Goal: Transaction & Acquisition: Purchase product/service

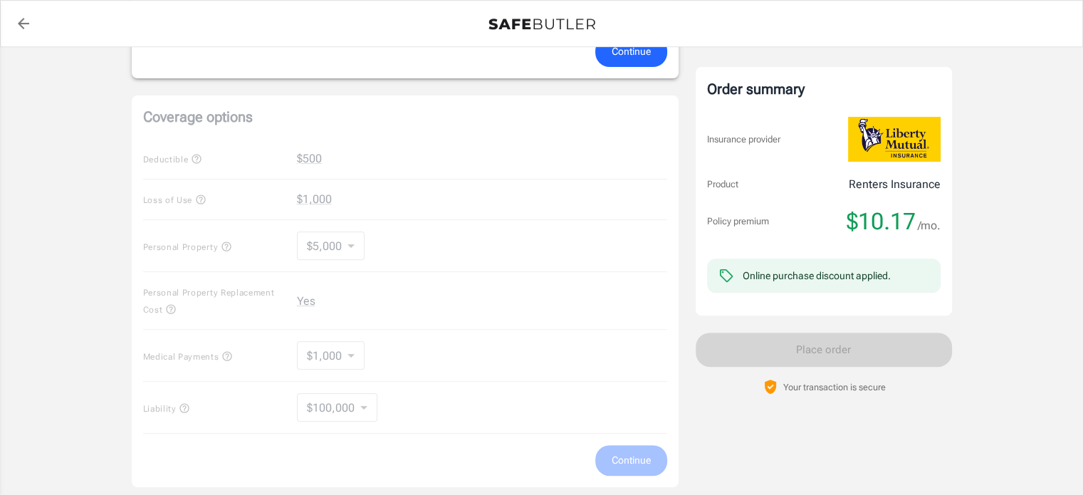
scroll to position [498, 0]
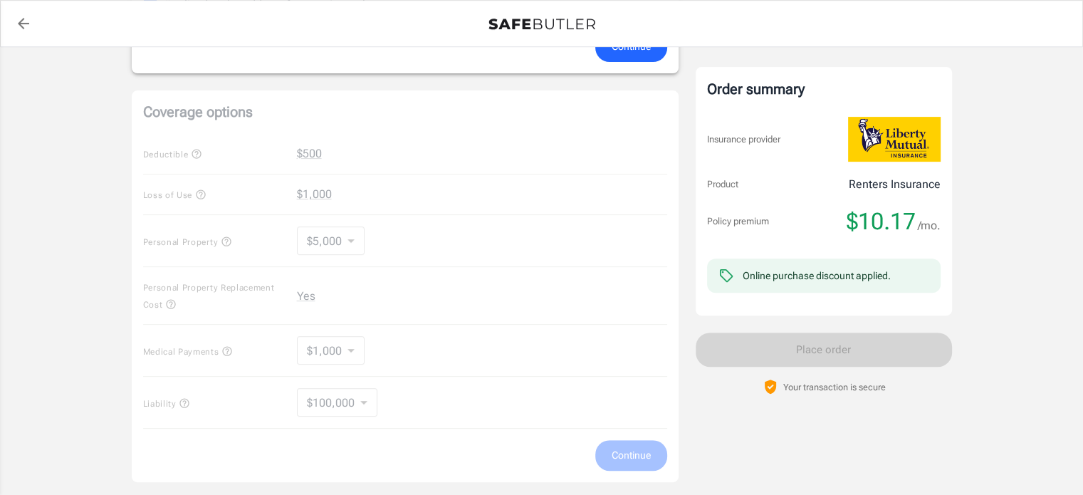
click at [540, 200] on div "Coverage options Deductible $500 Loss of Use $1,000 Personal Property $5,000 50…" at bounding box center [405, 286] width 547 height 392
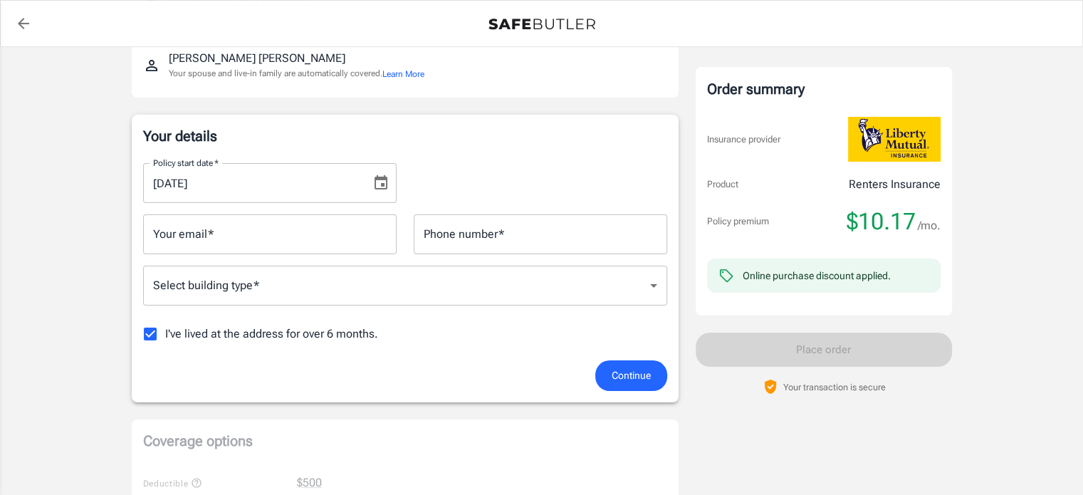
scroll to position [128, 0]
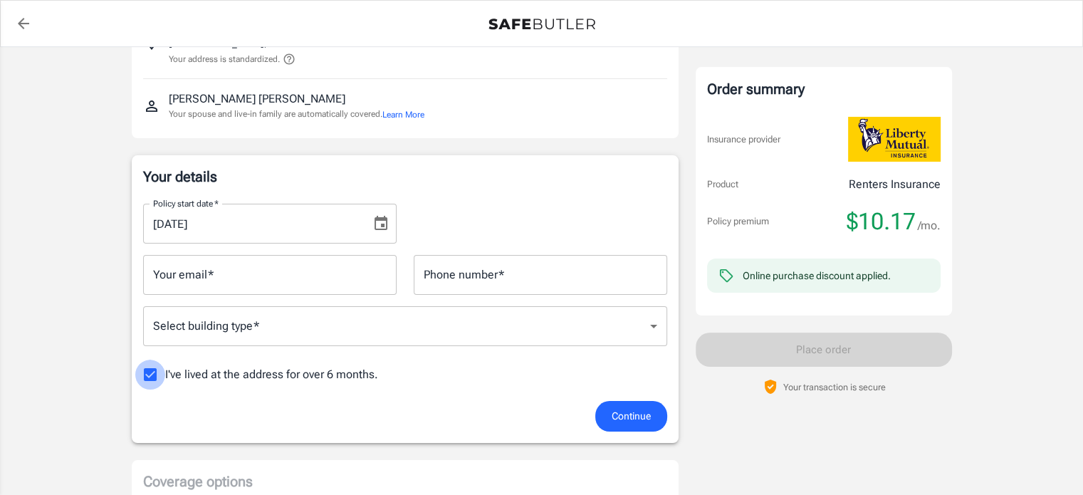
click at [149, 375] on input "I've lived at the address for over 6 months." at bounding box center [150, 375] width 30 height 30
checkbox input "false"
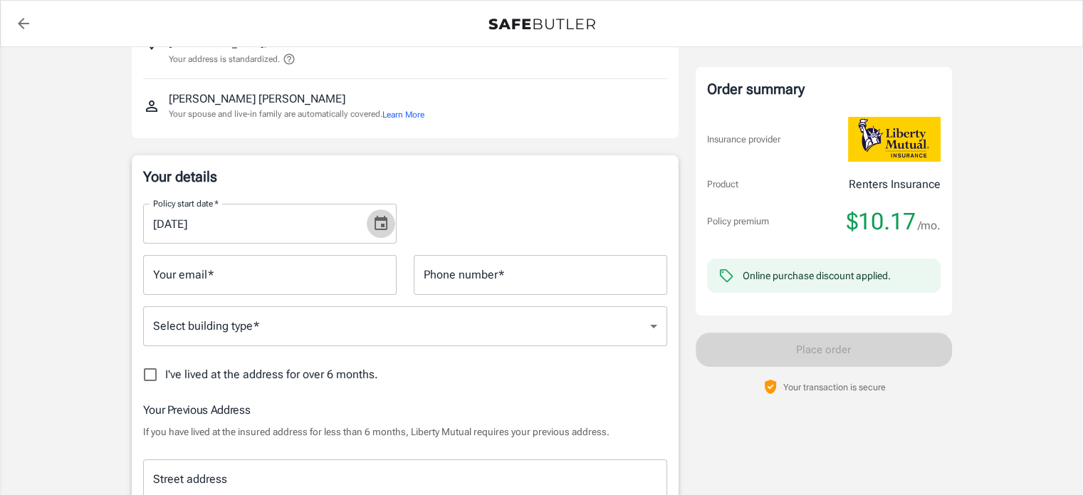
click at [375, 228] on icon "Choose date, selected date is Sep 11, 2025" at bounding box center [381, 223] width 13 height 14
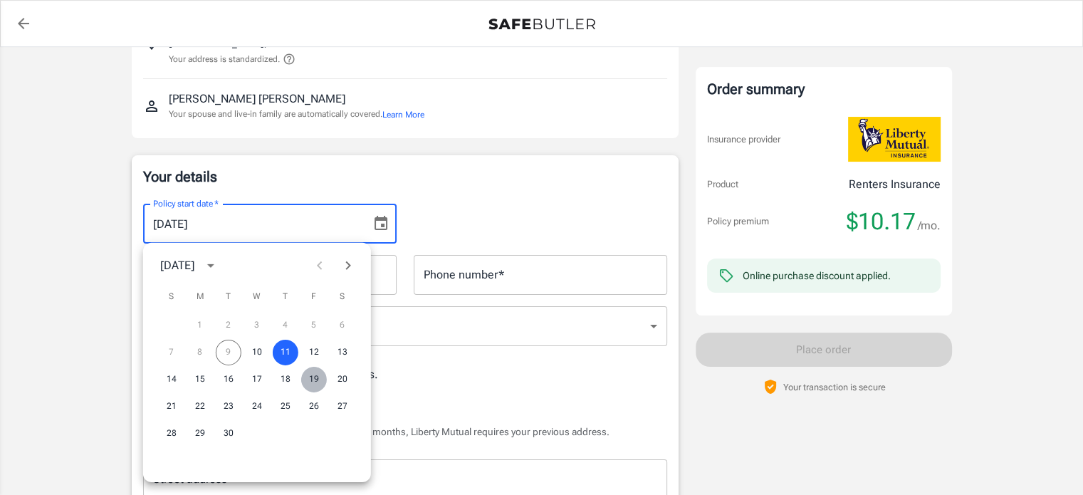
click at [313, 376] on button "19" at bounding box center [314, 380] width 26 height 26
type input "[DATE]"
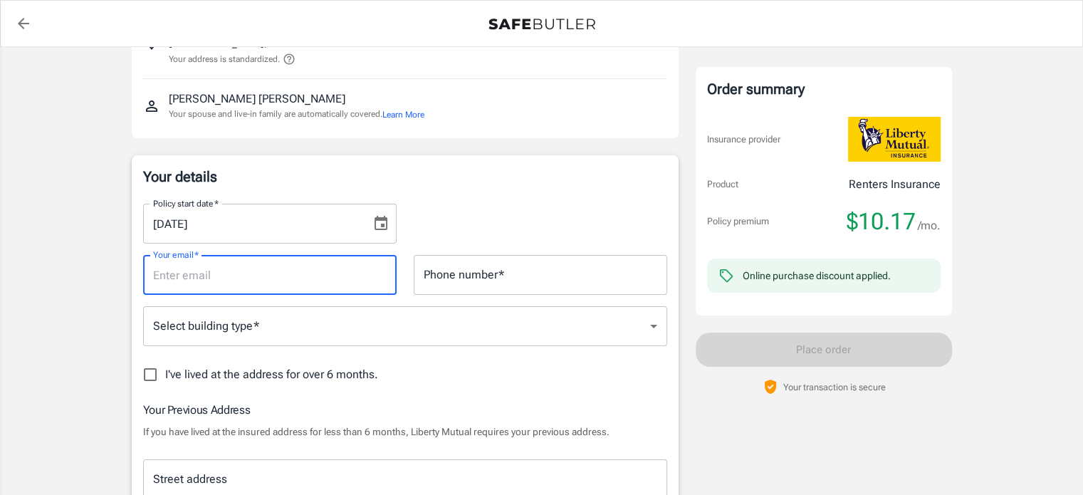
click at [277, 270] on input "Your email   *" at bounding box center [270, 275] width 254 height 40
type input "[EMAIL_ADDRESS][DOMAIN_NAME]"
type input "4848628988"
type input "[STREET_ADDRESS][US_STATE]"
type input "A"
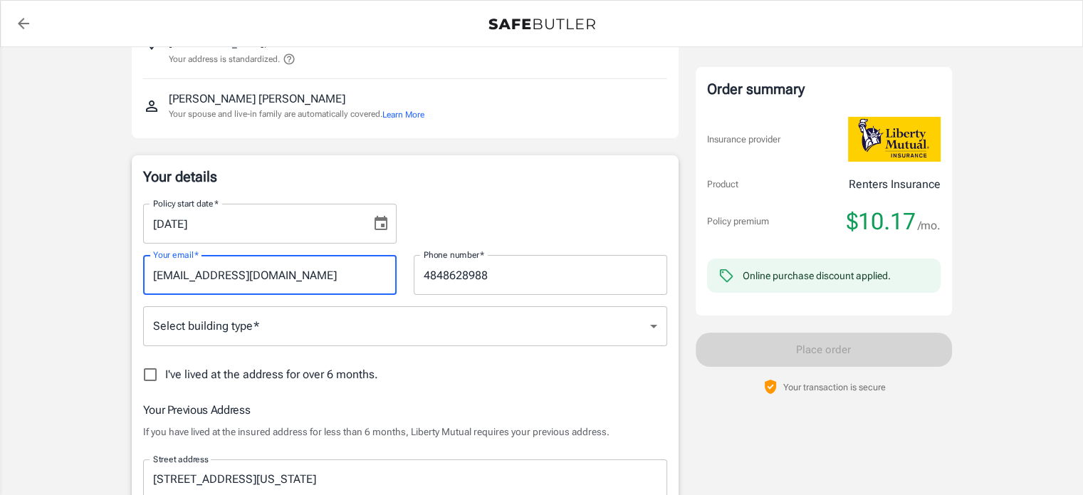
type input "[GEOGRAPHIC_DATA]"
type input "18109"
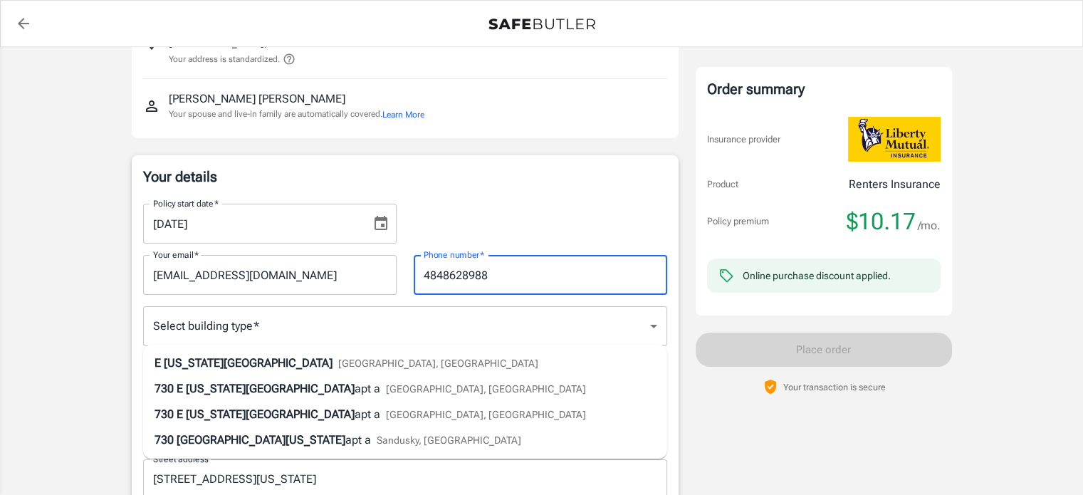
drag, startPoint x: 519, startPoint y: 279, endPoint x: 331, endPoint y: 254, distance: 188.9
click at [331, 254] on div "Your email   * [EMAIL_ADDRESS][DOMAIN_NAME] Your email   * Phone number   * [PH…" at bounding box center [405, 269] width 541 height 51
type input "4844088782"
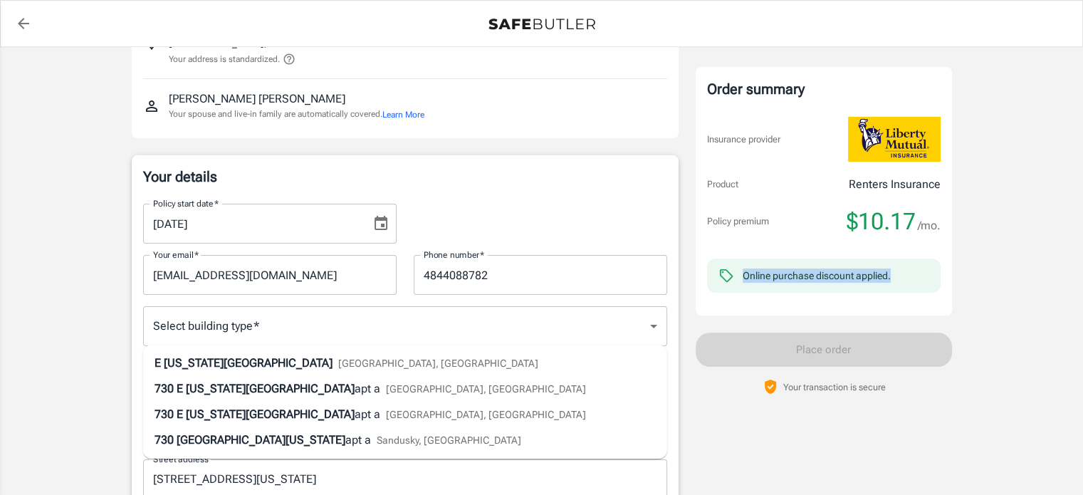
drag, startPoint x: 1082, startPoint y: 101, endPoint x: 1088, endPoint y: 153, distance: 52.4
click at [134, 312] on div "Your details Policy start date   * [DATE] Policy start date   * Your email   * …" at bounding box center [405, 405] width 547 height 501
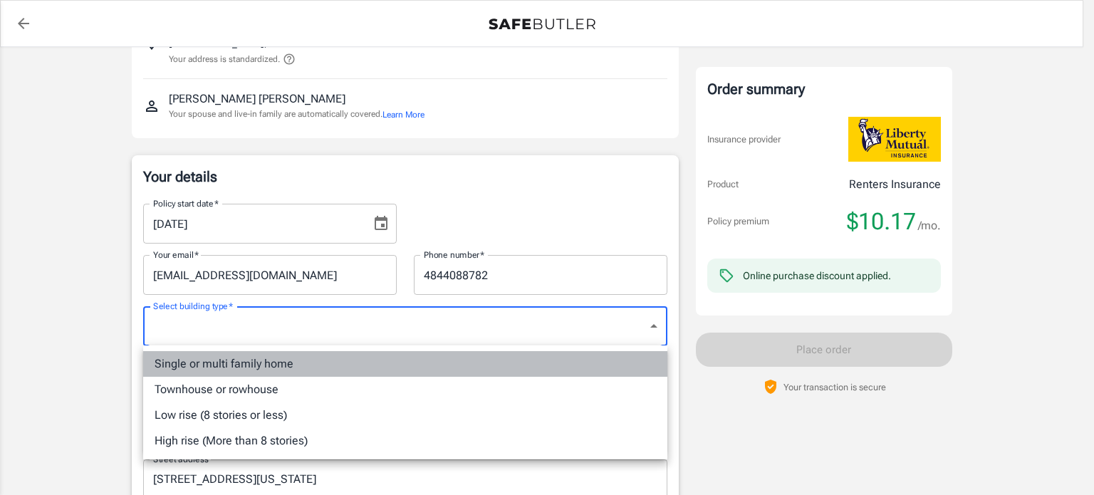
click at [271, 366] on li "Single or multi family home" at bounding box center [405, 364] width 524 height 26
type input "singlefamily"
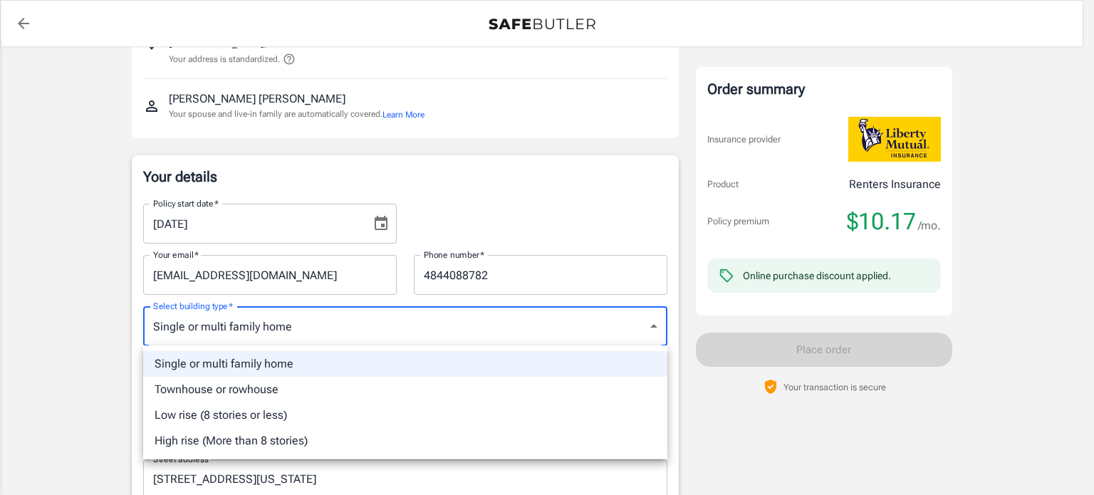
click at [46, 352] on div at bounding box center [547, 247] width 1094 height 495
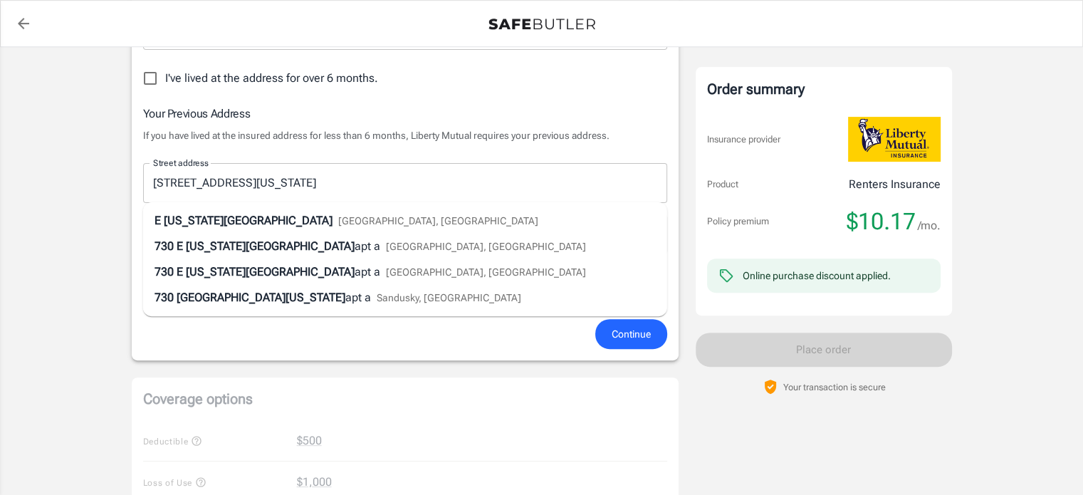
scroll to position [445, 0]
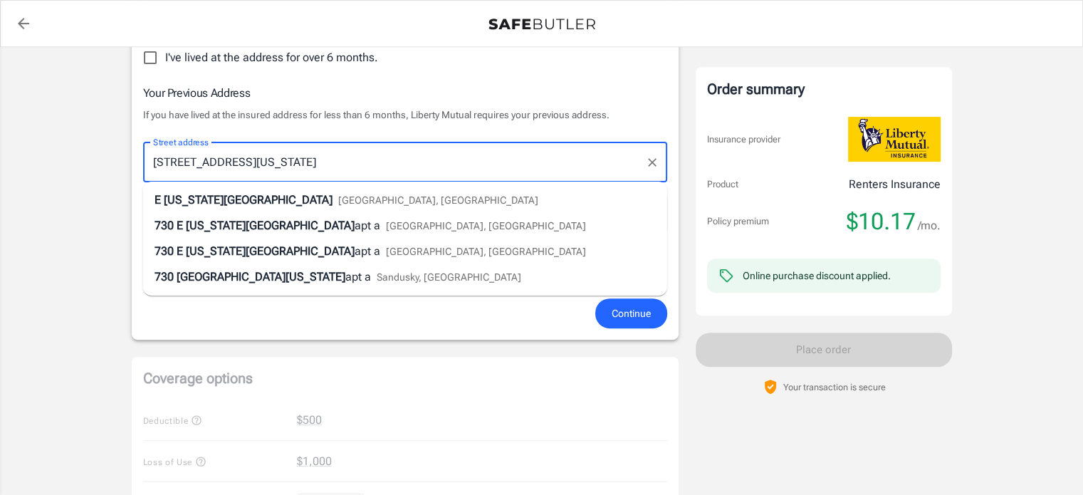
click at [355, 170] on input "[STREET_ADDRESS][US_STATE]" at bounding box center [395, 162] width 490 height 27
type input "[STREET_ADDRESS][US_STATE]"
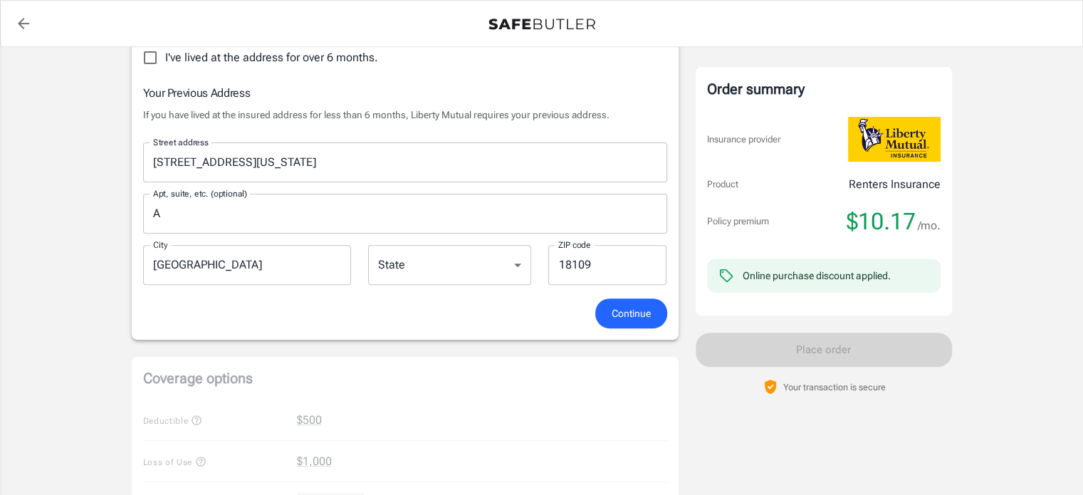
click at [316, 337] on div "Your details Policy start date   * [DATE] Policy start date   * Your email   * …" at bounding box center [405, 88] width 547 height 501
click at [519, 271] on select "[US_STATE] [US_STATE] [US_STATE] [US_STATE] [US_STATE] [US_STATE] [US_STATE] [U…" at bounding box center [449, 265] width 163 height 40
select select "PA"
click at [368, 245] on select "[US_STATE] [US_STATE] [US_STATE] [US_STATE] [US_STATE] [US_STATE] [US_STATE] [U…" at bounding box center [449, 265] width 163 height 40
click at [630, 312] on span "Continue" at bounding box center [631, 314] width 39 height 18
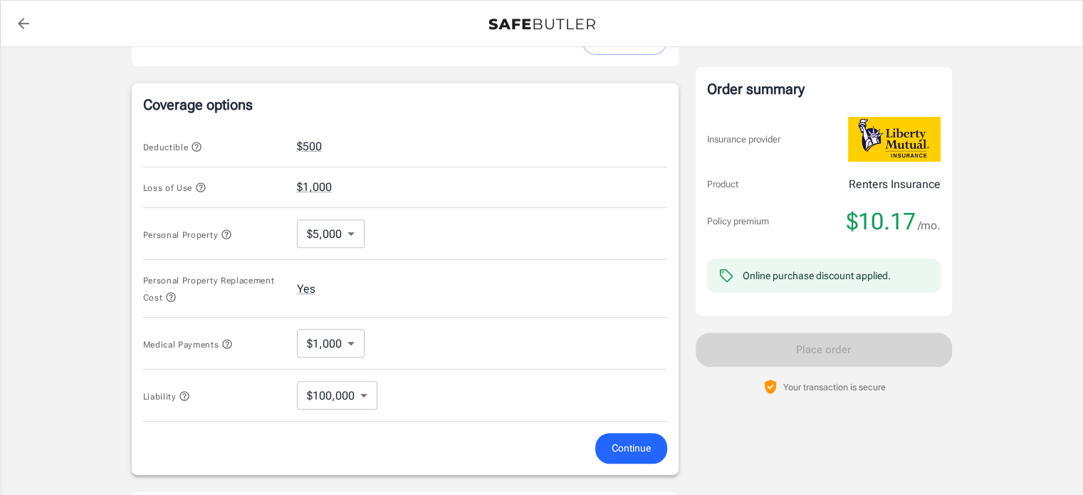
scroll to position [588, 0]
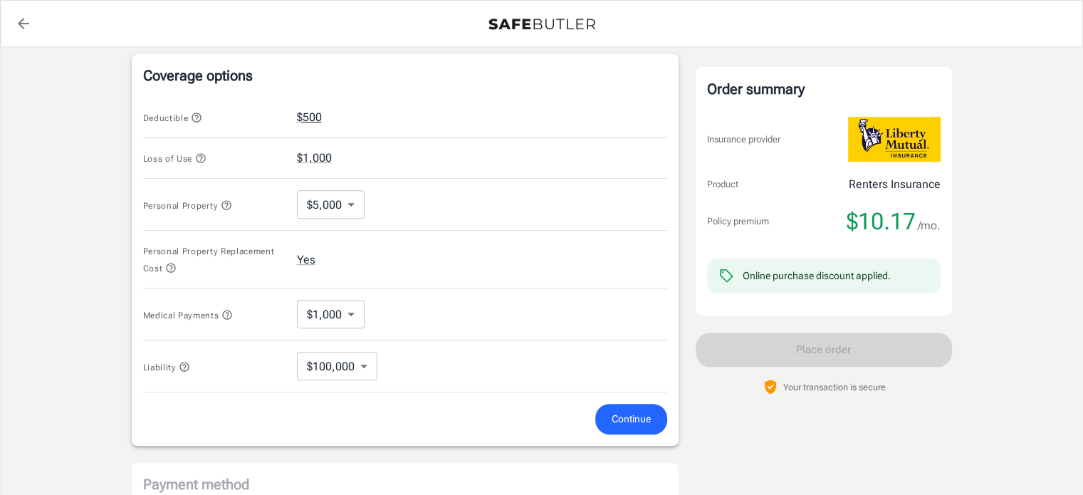
click at [308, 115] on button "$500" at bounding box center [309, 117] width 25 height 17
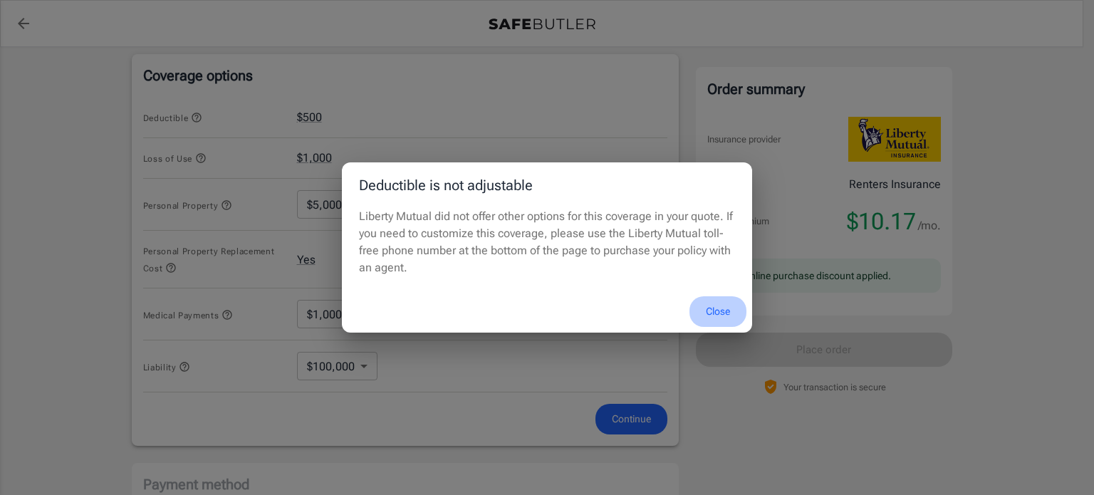
click at [720, 308] on button "Close" at bounding box center [718, 311] width 57 height 31
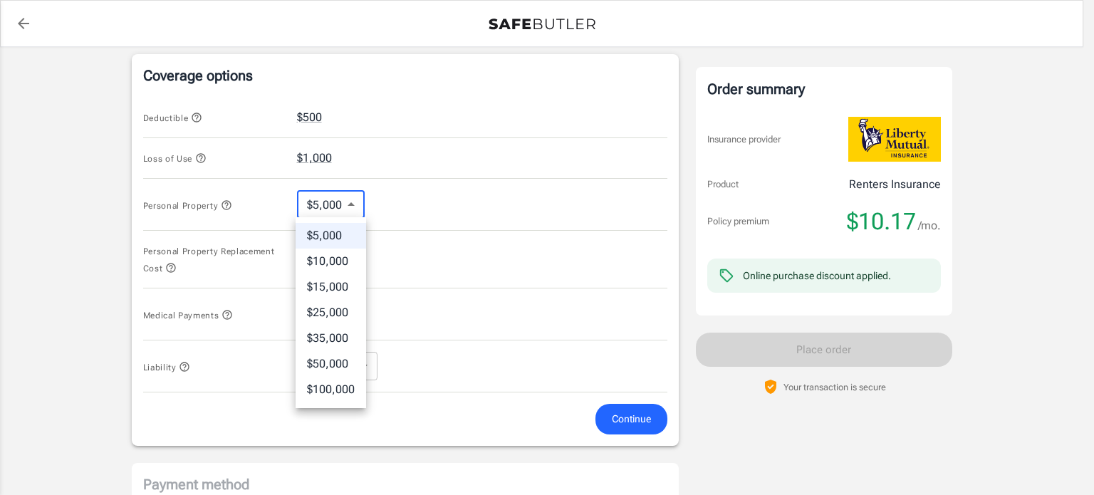
click at [350, 202] on body "Policy premium $ 10.17 /mo Liberty Mutual Renters Insurance [STREET_ADDRESS] Yo…" at bounding box center [547, 112] width 1094 height 1400
click at [340, 232] on li "$5,000" at bounding box center [331, 236] width 71 height 26
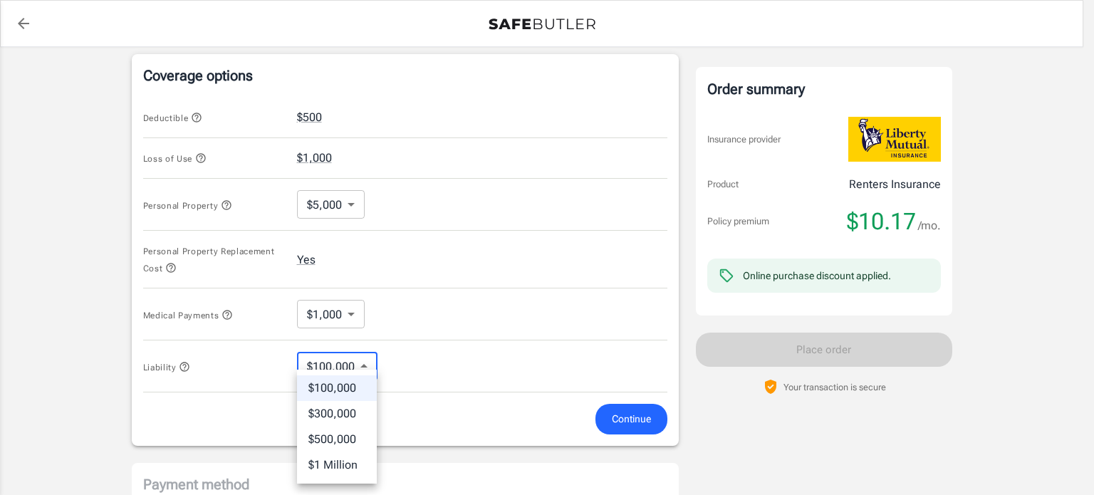
click at [365, 367] on body "Policy premium $ 10.17 /mo Liberty Mutual Renters Insurance [STREET_ADDRESS] Yo…" at bounding box center [547, 112] width 1094 height 1400
click at [353, 415] on li "$300,000" at bounding box center [337, 414] width 80 height 26
type input "300000"
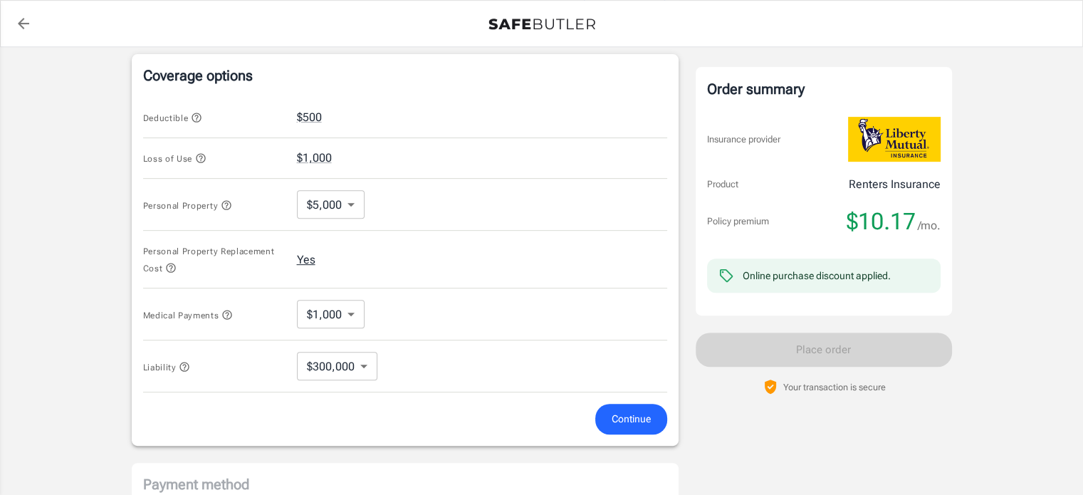
click at [303, 253] on button "Yes" at bounding box center [306, 259] width 19 height 17
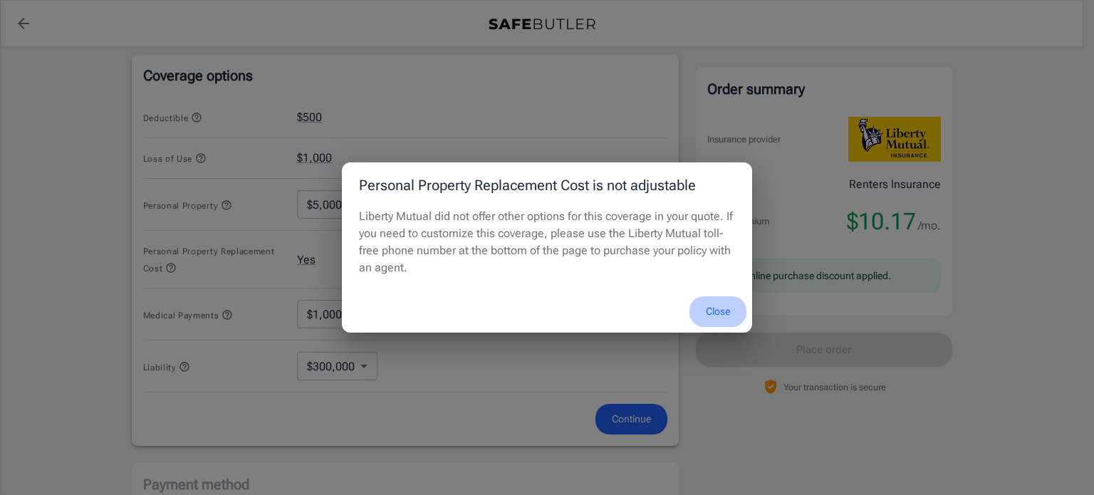
click at [714, 306] on button "Close" at bounding box center [718, 311] width 57 height 31
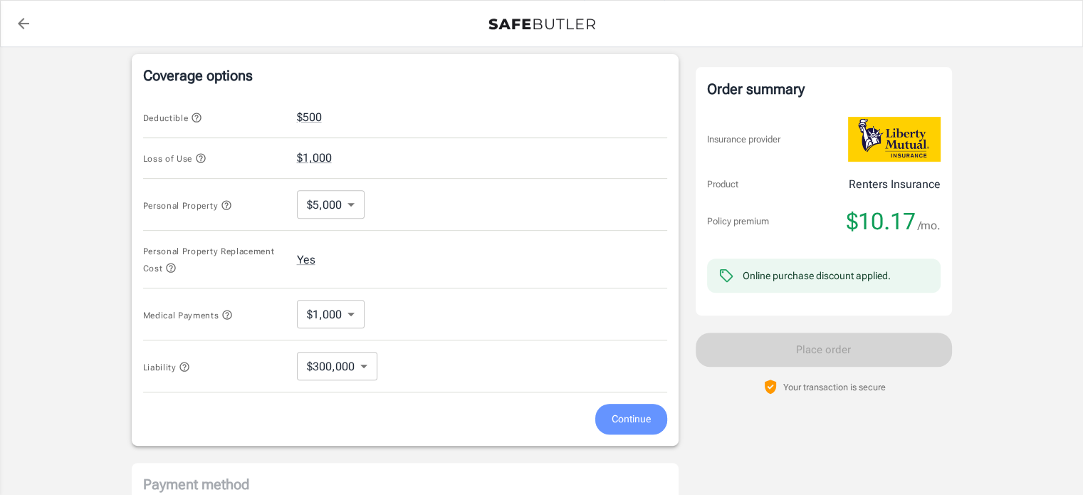
click at [627, 422] on span "Continue" at bounding box center [631, 419] width 39 height 18
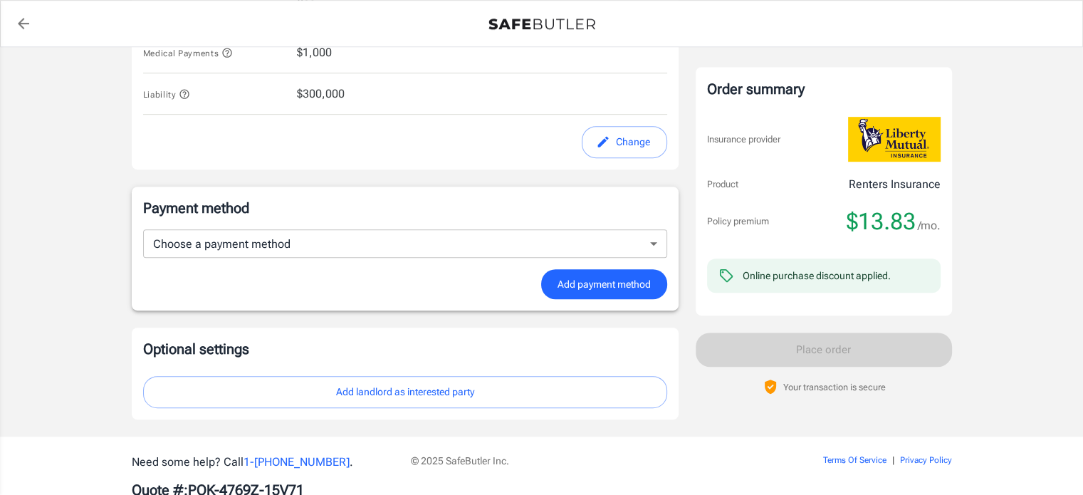
scroll to position [873, 0]
